Goal: Task Accomplishment & Management: Manage account settings

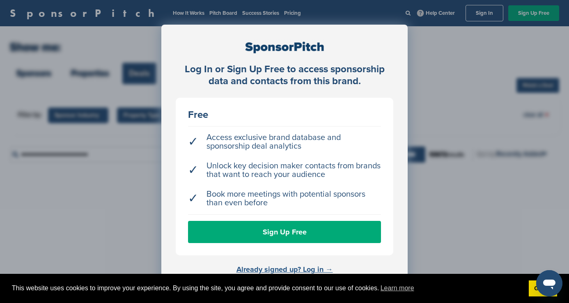
click at [285, 270] on link "Already signed up? Log in →" at bounding box center [284, 269] width 96 height 9
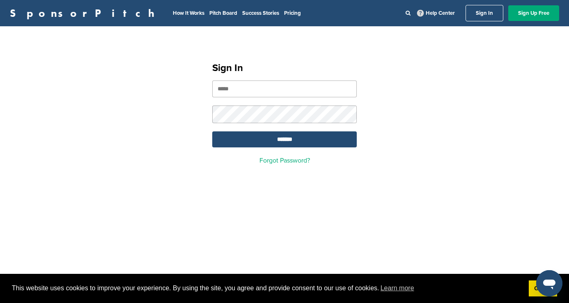
click at [253, 92] on input "email" at bounding box center [284, 88] width 144 height 17
type input "**********"
click at [282, 140] on input "*******" at bounding box center [284, 139] width 144 height 16
